Goal: Transaction & Acquisition: Subscribe to service/newsletter

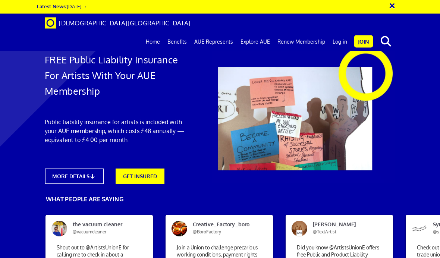
scroll to position [77, 0]
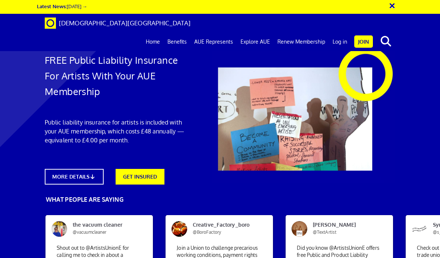
click at [136, 169] on link "GET INSURED" at bounding box center [140, 177] width 49 height 16
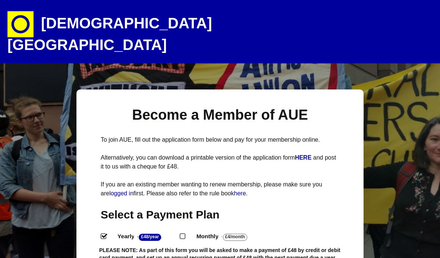
select select
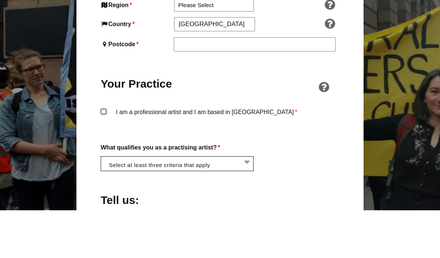
scroll to position [481, 0]
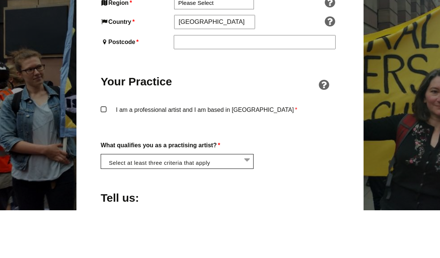
click at [105, 153] on label "I am a professional artist and I am based in England *" at bounding box center [220, 164] width 239 height 22
click at [0, 0] on input "I am a professional artist and I am based in England *" at bounding box center [0, 0] width 0 height 0
click at [116, 202] on li at bounding box center [179, 208] width 153 height 13
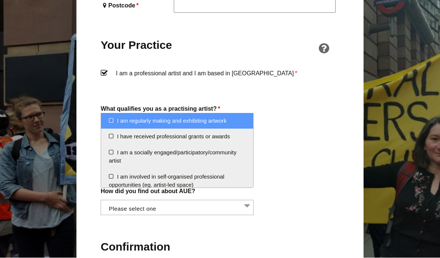
scroll to position [566, 0]
click at [108, 154] on li "I am a socially engaged/participatory/community artist" at bounding box center [177, 157] width 152 height 24
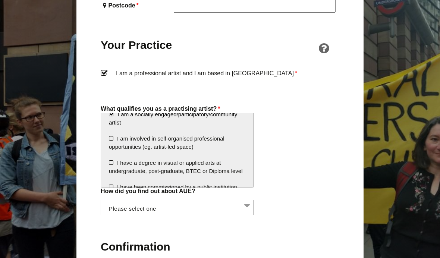
scroll to position [40, 0]
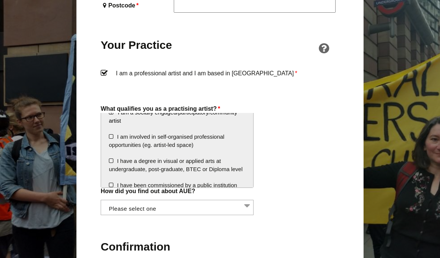
click at [111, 161] on li "I have a degree in visual or applied arts at undergraduate, post-graduate, BTEC…" at bounding box center [177, 165] width 152 height 24
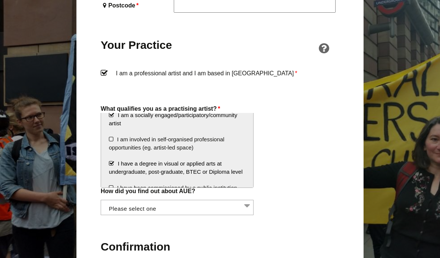
scroll to position [35, 0]
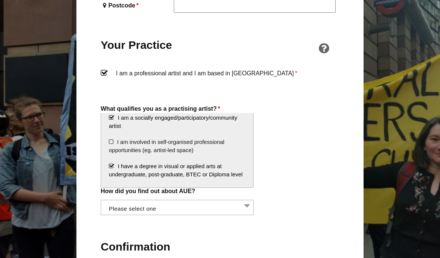
click at [108, 143] on li "I am involved in self-organised professional opportunities (eg. artist-led spac…" at bounding box center [177, 146] width 152 height 24
click at [112, 142] on li "I am involved in self-organised professional opportunities (eg. artist-led spac…" at bounding box center [177, 146] width 152 height 24
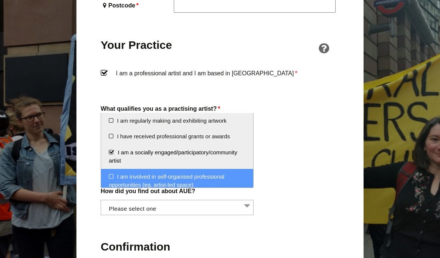
scroll to position [0, 0]
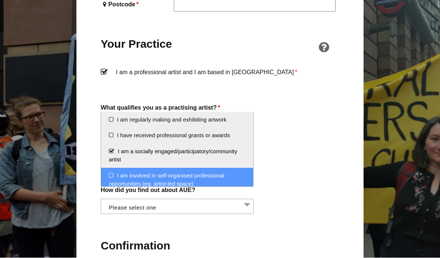
click at [109, 120] on li "I am regularly making and exhibiting artwork" at bounding box center [177, 120] width 152 height 16
select select "regularly_making_and_exhibiting_artwork"
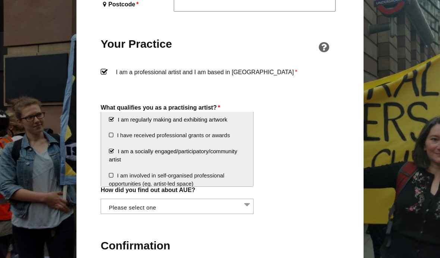
click at [80, 107] on div "Become a Member of AUE To join AUE, fill out the application form below and pay…" at bounding box center [219, 90] width 287 height 1135
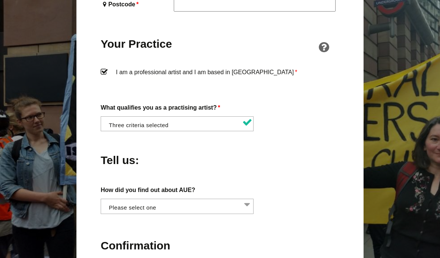
click at [119, 199] on li at bounding box center [179, 205] width 153 height 13
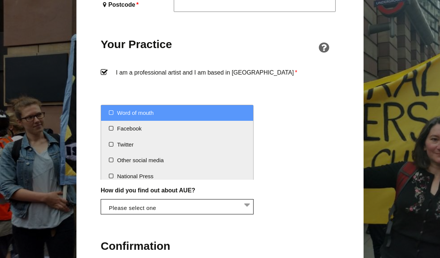
scroll to position [0, 0]
select select "Other social media"
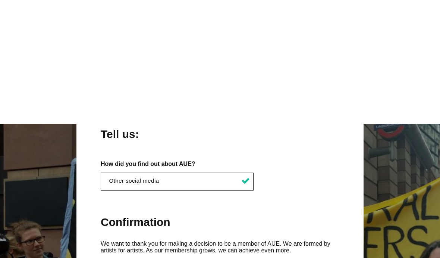
scroll to position [725, 0]
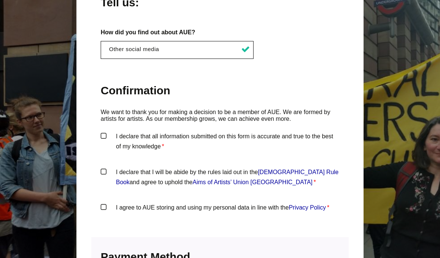
click at [103, 131] on label "I declare that all information submitted on this form is accurate and true to t…" at bounding box center [220, 142] width 239 height 22
click at [0, 0] on input "I declare that all information submitted on this form is accurate and true to t…" at bounding box center [0, 0] width 0 height 0
click at [101, 167] on label "I declare that I will be abide by the rules laid out in the Artists' Union Engl…" at bounding box center [220, 178] width 239 height 22
click at [0, 0] on input "I declare that I will be abide by the rules laid out in the Artists' Union Engl…" at bounding box center [0, 0] width 0 height 0
click at [101, 203] on label "I agree to AUE storing and using my personal data in line with the Privacy Poli…" at bounding box center [220, 214] width 239 height 22
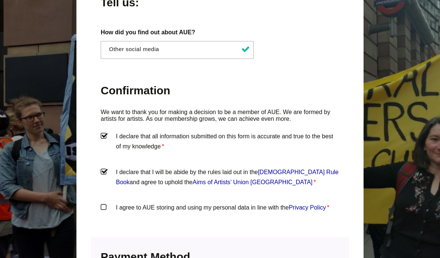
click at [0, 0] on input "I agree to AUE storing and using my personal data in line with the Privacy Poli…" at bounding box center [0, 0] width 0 height 0
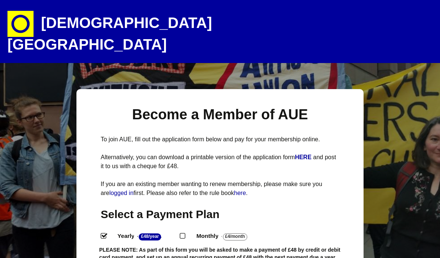
scroll to position [0, 0]
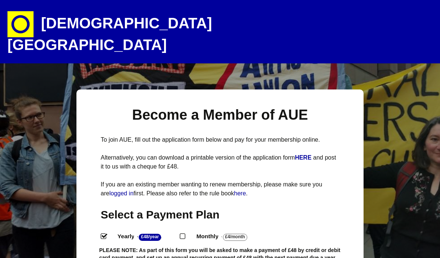
click at [32, 28] on img at bounding box center [20, 24] width 26 height 26
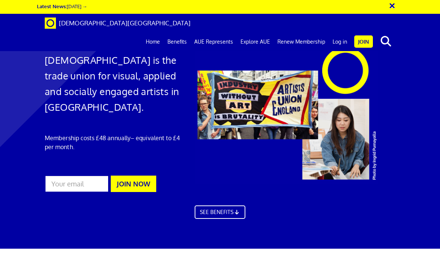
click at [156, 32] on link "Home" at bounding box center [153, 41] width 22 height 19
click at [175, 32] on link "Benefits" at bounding box center [177, 41] width 27 height 19
click at [215, 32] on link "AUE Represents" at bounding box center [214, 41] width 46 height 19
click at [360, 35] on link "Join" at bounding box center [363, 41] width 19 height 12
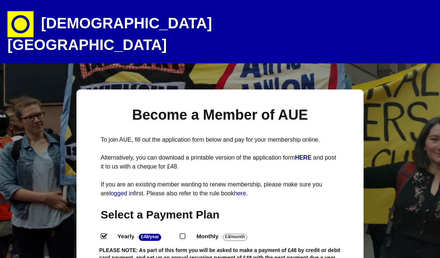
select select
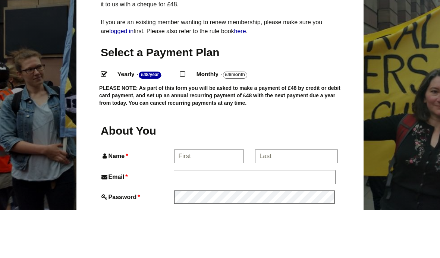
scroll to position [134, 0]
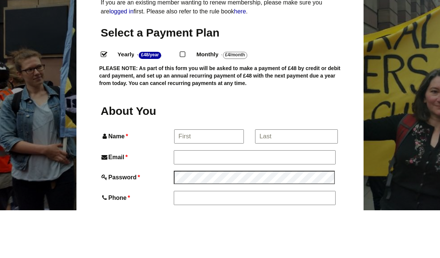
click at [185, 99] on input "Monthly - £4/Month ." at bounding box center [182, 101] width 5 height 5
radio input "true"
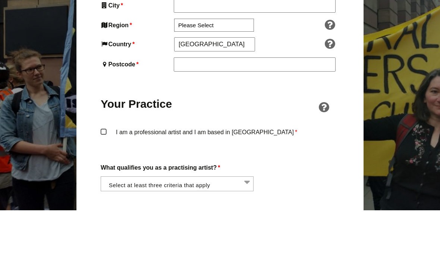
scroll to position [469, 0]
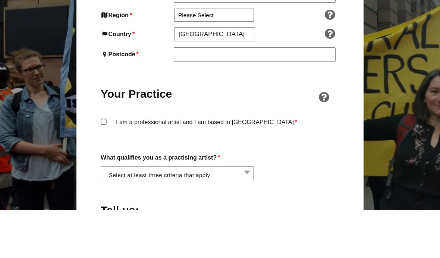
click at [104, 165] on label "I am a professional artist and I am based in England *" at bounding box center [220, 176] width 239 height 22
click at [0, 0] on input "I am a professional artist and I am based in England *" at bounding box center [0, 0] width 0 height 0
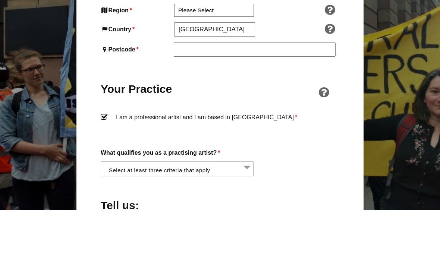
scroll to position [485, 0]
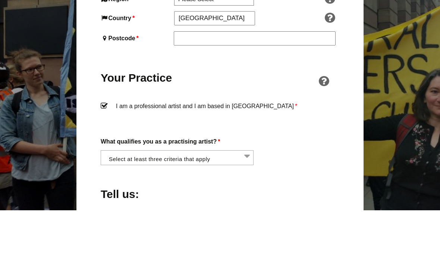
click at [117, 198] on span at bounding box center [177, 205] width 153 height 15
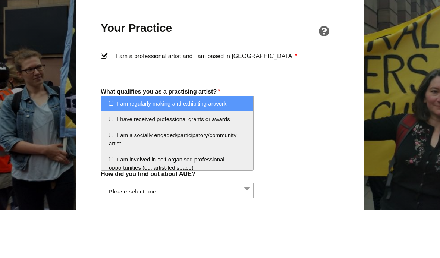
scroll to position [536, 0]
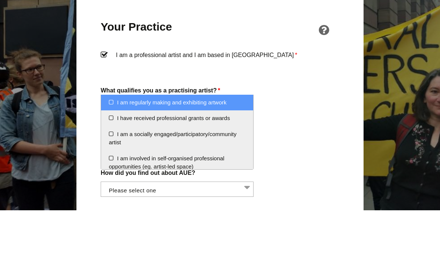
click at [107, 143] on li "I am regularly making and exhibiting artwork" at bounding box center [177, 151] width 152 height 16
select select "regularly_making_and_exhibiting_artwork"
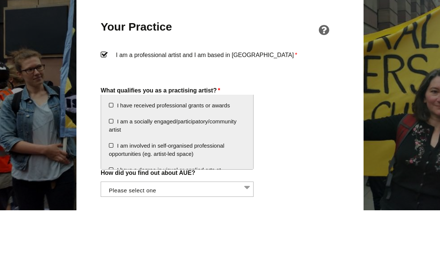
scroll to position [13, 0]
click at [112, 161] on li "I am a socially engaged/participatory/community artist" at bounding box center [177, 173] width 152 height 24
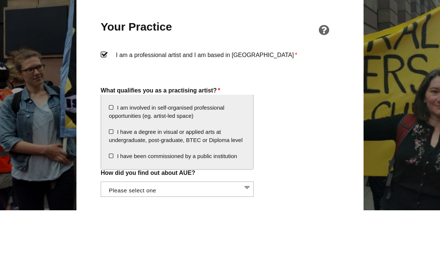
scroll to position [51, 0]
click at [112, 172] on li "I have a degree in visual or applied arts at undergraduate, post-graduate, BTEC…" at bounding box center [177, 184] width 152 height 24
click at [83, 147] on div "Become a Member of AUE To join AUE, fill out the application form below and pay…" at bounding box center [219, 120] width 287 height 1135
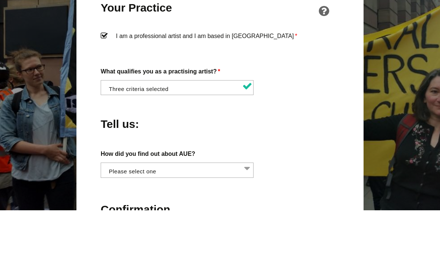
scroll to position [576, 0]
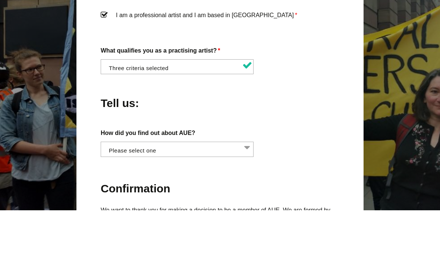
click at [115, 190] on li at bounding box center [179, 196] width 153 height 13
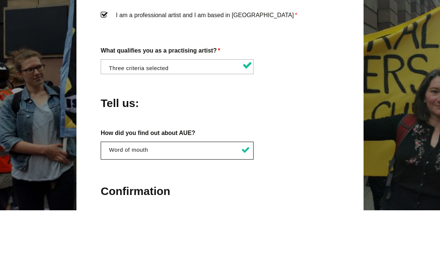
click at [117, 194] on li "× Word of mouth" at bounding box center [179, 197] width 145 height 7
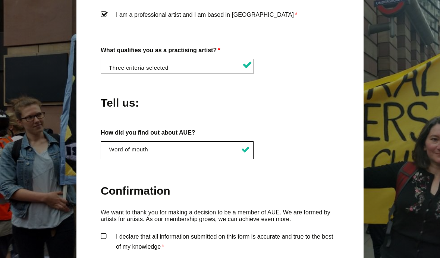
click at [118, 142] on ul "× Word of mouth × National Press" at bounding box center [177, 149] width 152 height 15
click at [110, 146] on li "× Word of mouth" at bounding box center [179, 149] width 145 height 7
click at [118, 142] on ul "× Other social media × National Press" at bounding box center [177, 149] width 152 height 15
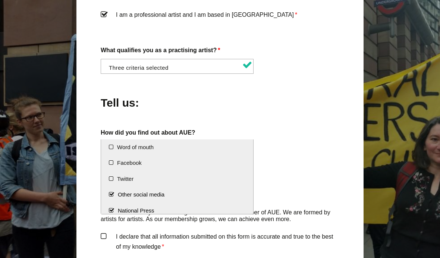
select select "National Press"
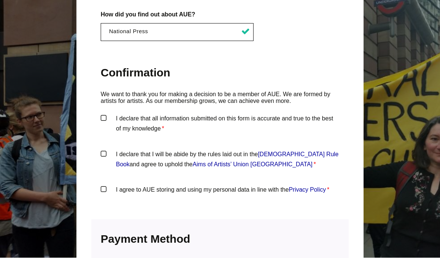
click at [103, 114] on label "I declare that all information submitted on this form is accurate and true to t…" at bounding box center [220, 125] width 239 height 22
click at [0, 0] on input "I declare that all information submitted on this form is accurate and true to t…" at bounding box center [0, 0] width 0 height 0
click at [101, 149] on label "I declare that I will be abide by the rules laid out in the Artists' Union Engl…" at bounding box center [220, 160] width 239 height 22
click at [0, 0] on input "I declare that I will be abide by the rules laid out in the Artists' Union Engl…" at bounding box center [0, 0] width 0 height 0
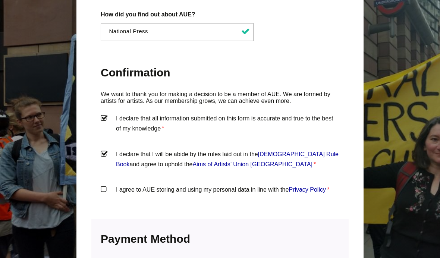
click at [101, 185] on label "I agree to AUE storing and using my personal data in line with the Privacy Poli…" at bounding box center [220, 196] width 239 height 22
click at [0, 0] on input "I agree to AUE storing and using my personal data in line with the Privacy Poli…" at bounding box center [0, 0] width 0 height 0
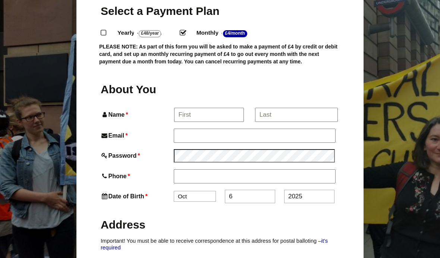
scroll to position [203, 0]
click at [180, 109] on input "Name *" at bounding box center [208, 115] width 69 height 13
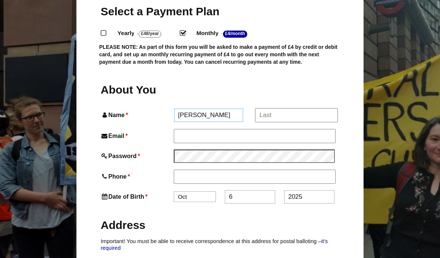
type input "Ella"
type input "Holden"
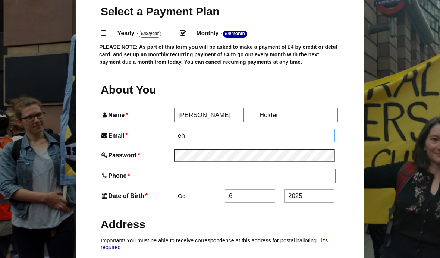
type input "e"
type input "printandinkdesign@gmail.com"
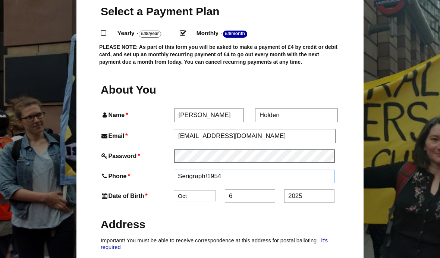
scroll to position [197, 0]
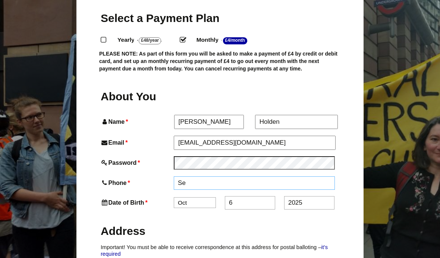
type input "S"
type input "07725838887"
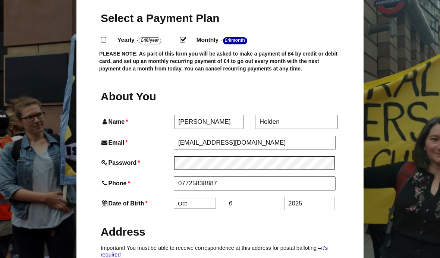
click at [188, 198] on select "Jan Feb Mar Apr May Jun Jul Aug Sep Oct Nov Dec" at bounding box center [195, 203] width 42 height 11
select select "4"
click at [242, 197] on input "6" at bounding box center [250, 203] width 50 height 13
type input "28"
type input "2"
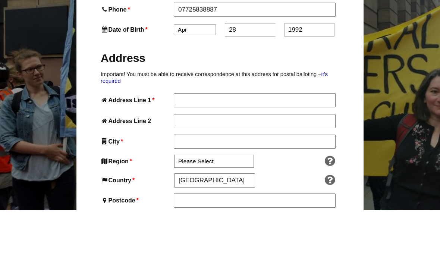
scroll to position [324, 0]
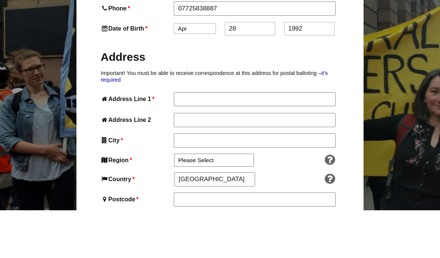
type input "1992"
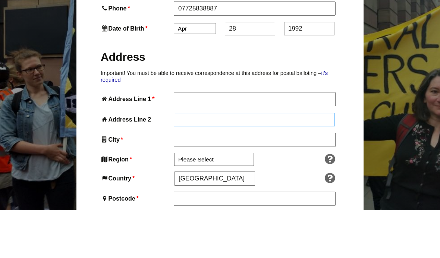
click at [193, 161] on input "Address Line 2" at bounding box center [254, 167] width 161 height 13
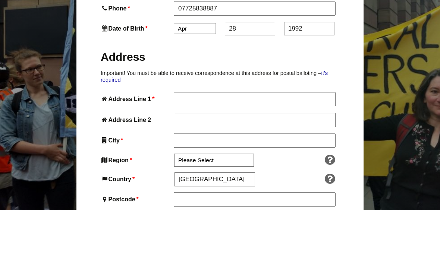
click at [180, 140] on input "Address Line 1 *" at bounding box center [254, 146] width 161 height 13
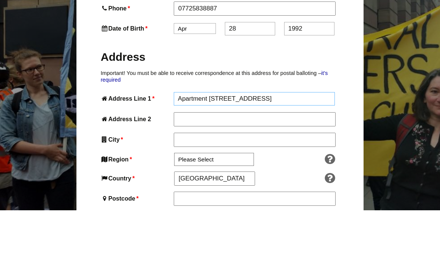
type input "Apartment 53, Brook Court"
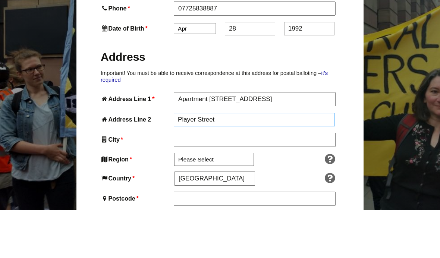
type input "Player Street"
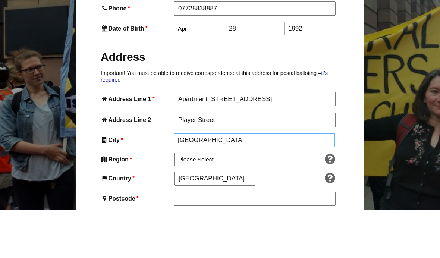
type input "Nottingham"
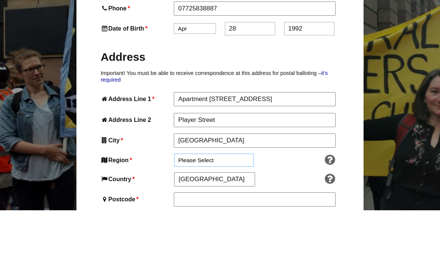
scroll to position [372, 0]
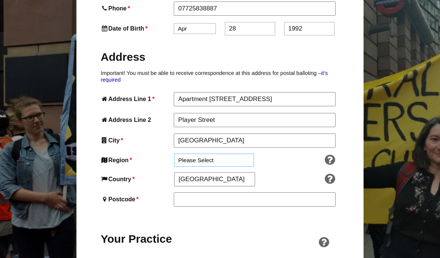
select select "East Midlands"
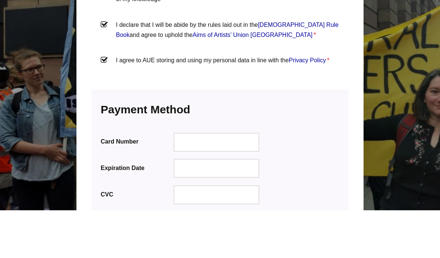
scroll to position [831, 0]
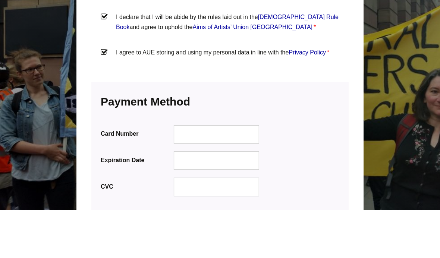
type input "NG7 5PP"
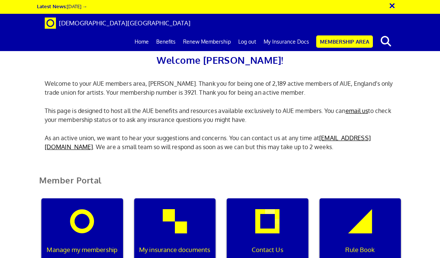
scroll to position [0, 2]
click at [286, 32] on link "My Insurance Docs" at bounding box center [286, 41] width 53 height 19
